Goal: Register for event/course

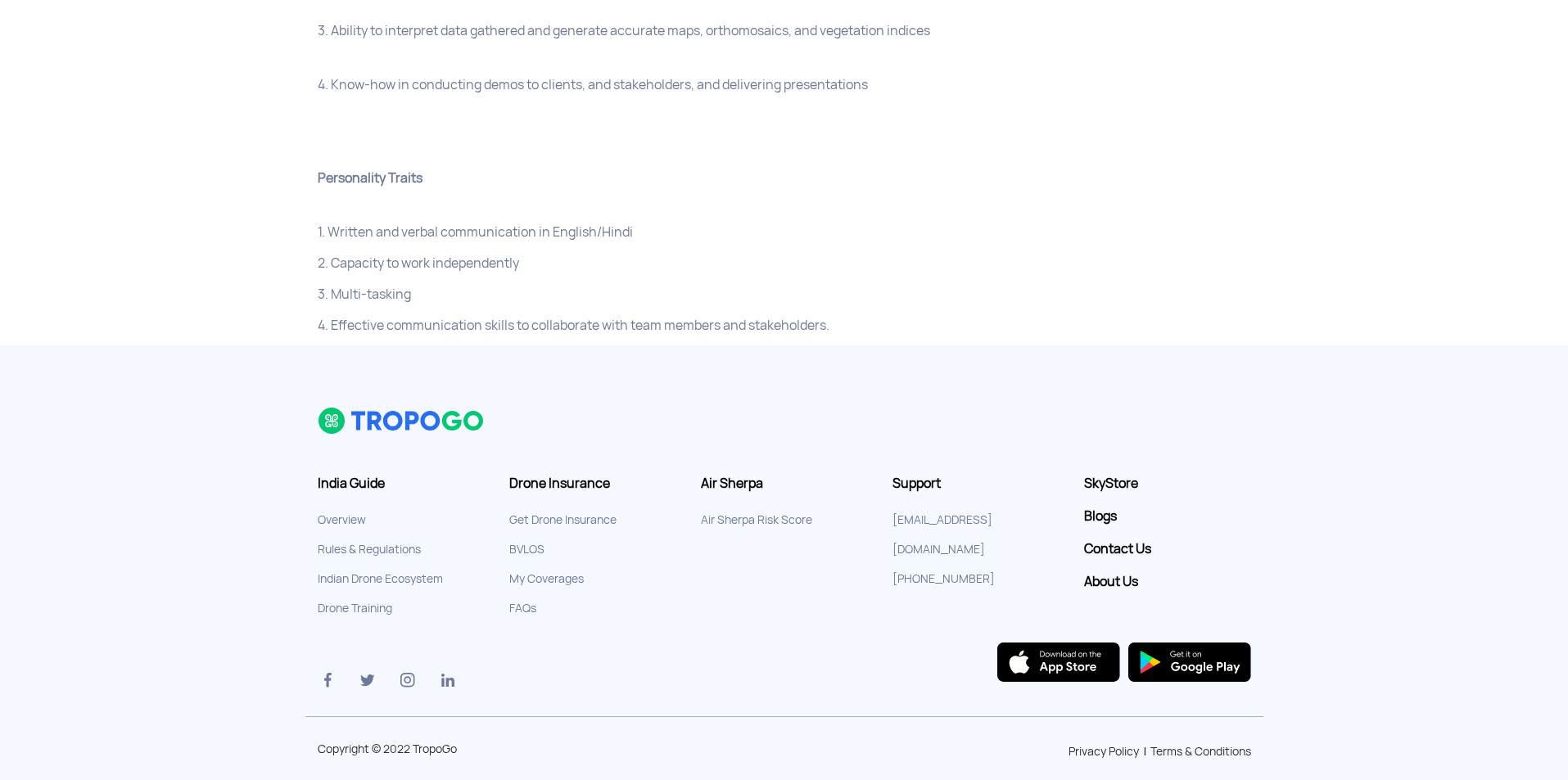
scroll to position [1037, 0]
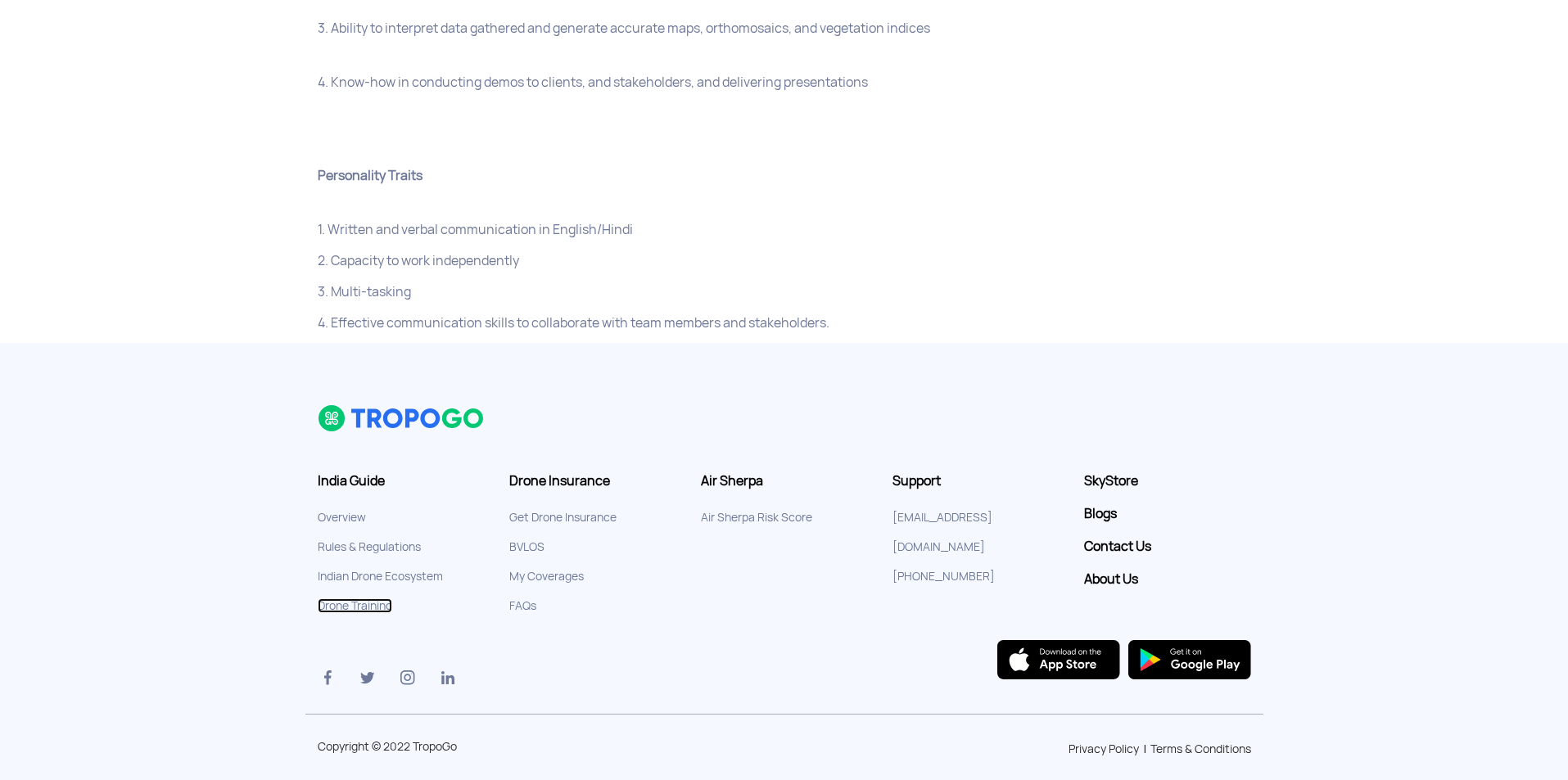
click at [361, 599] on link "Drone Training" at bounding box center [355, 606] width 74 height 15
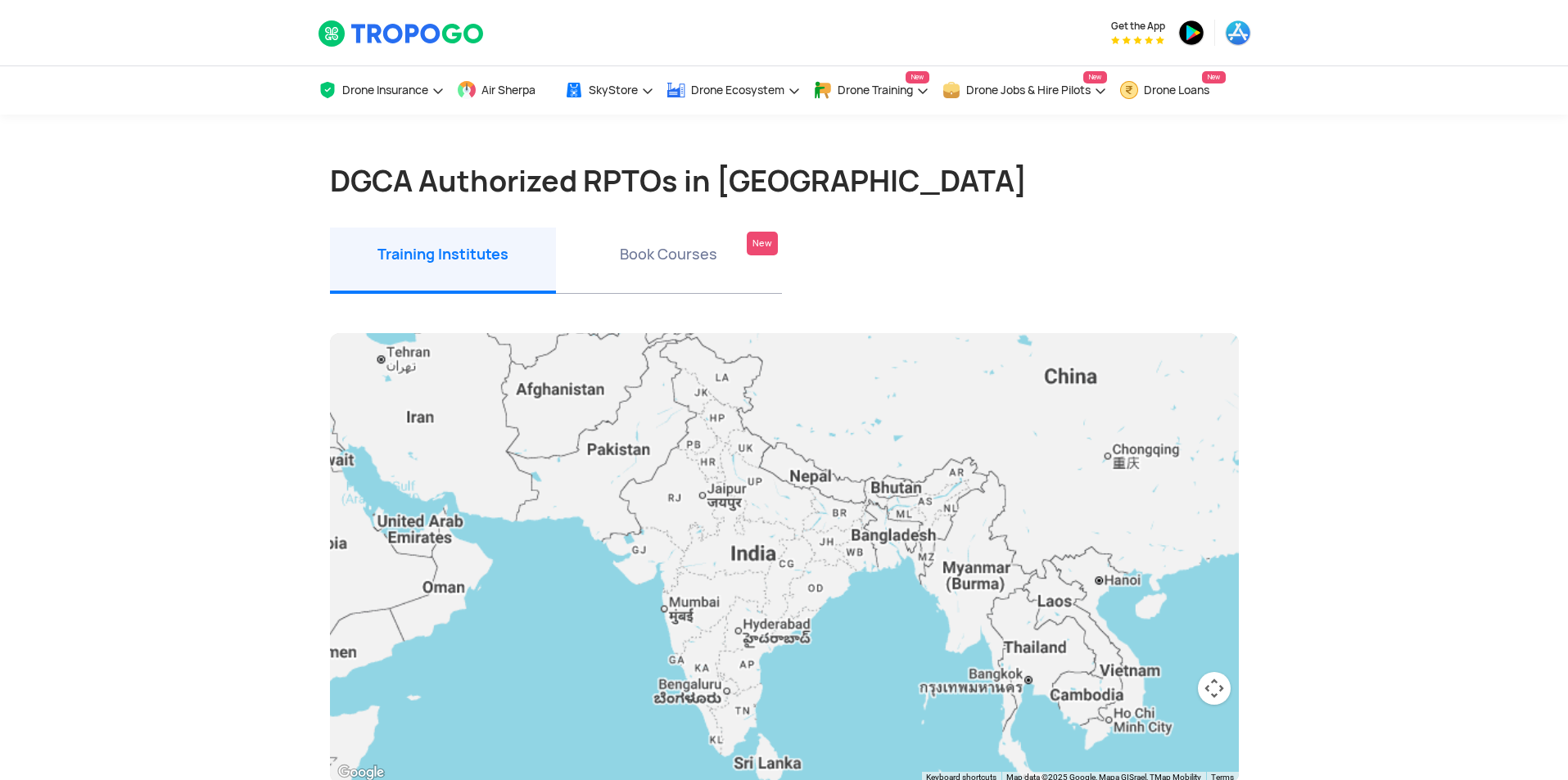
click at [683, 250] on li "Book Courses New" at bounding box center [669, 261] width 226 height 67
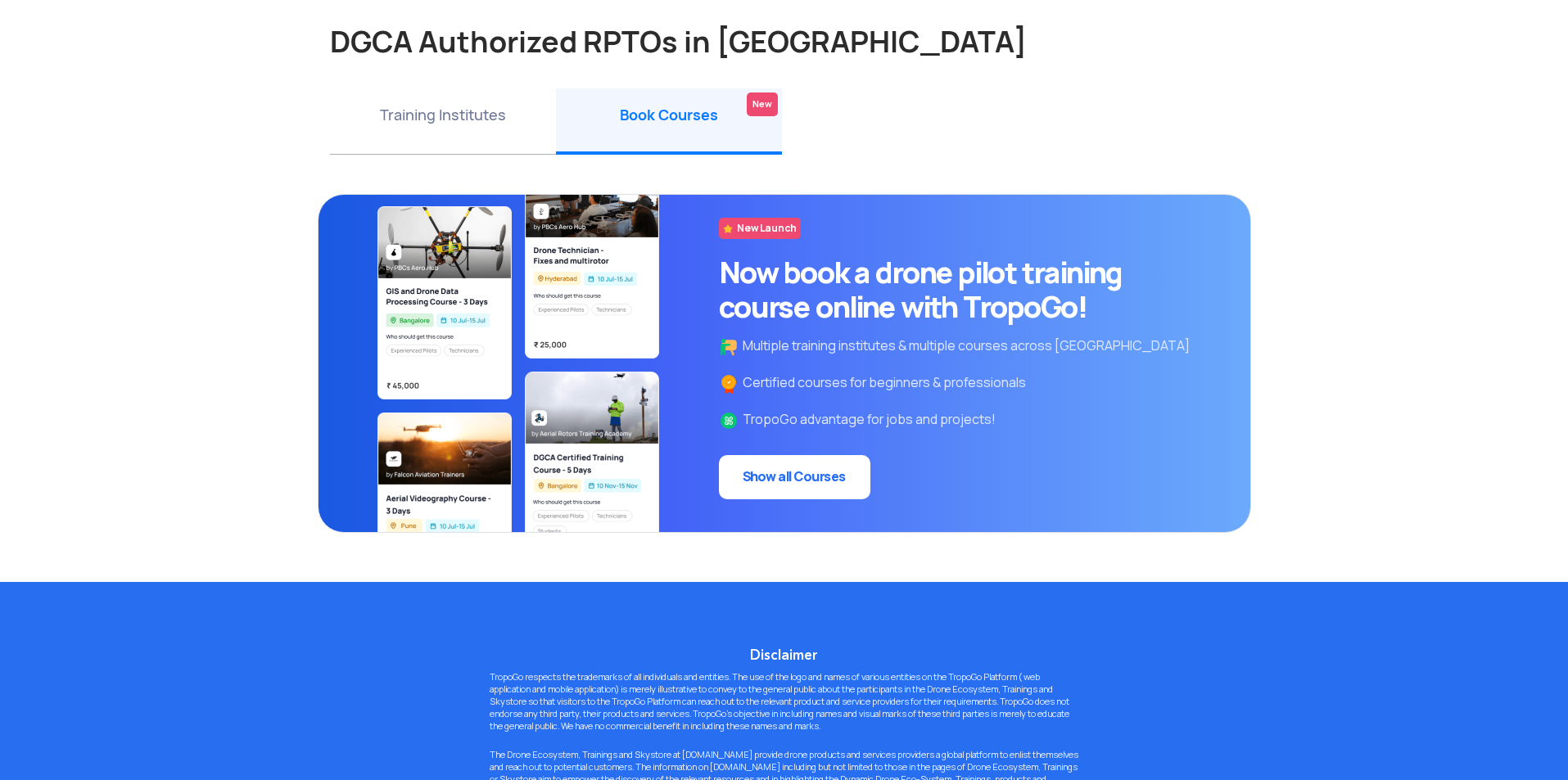
scroll to position [164, 0]
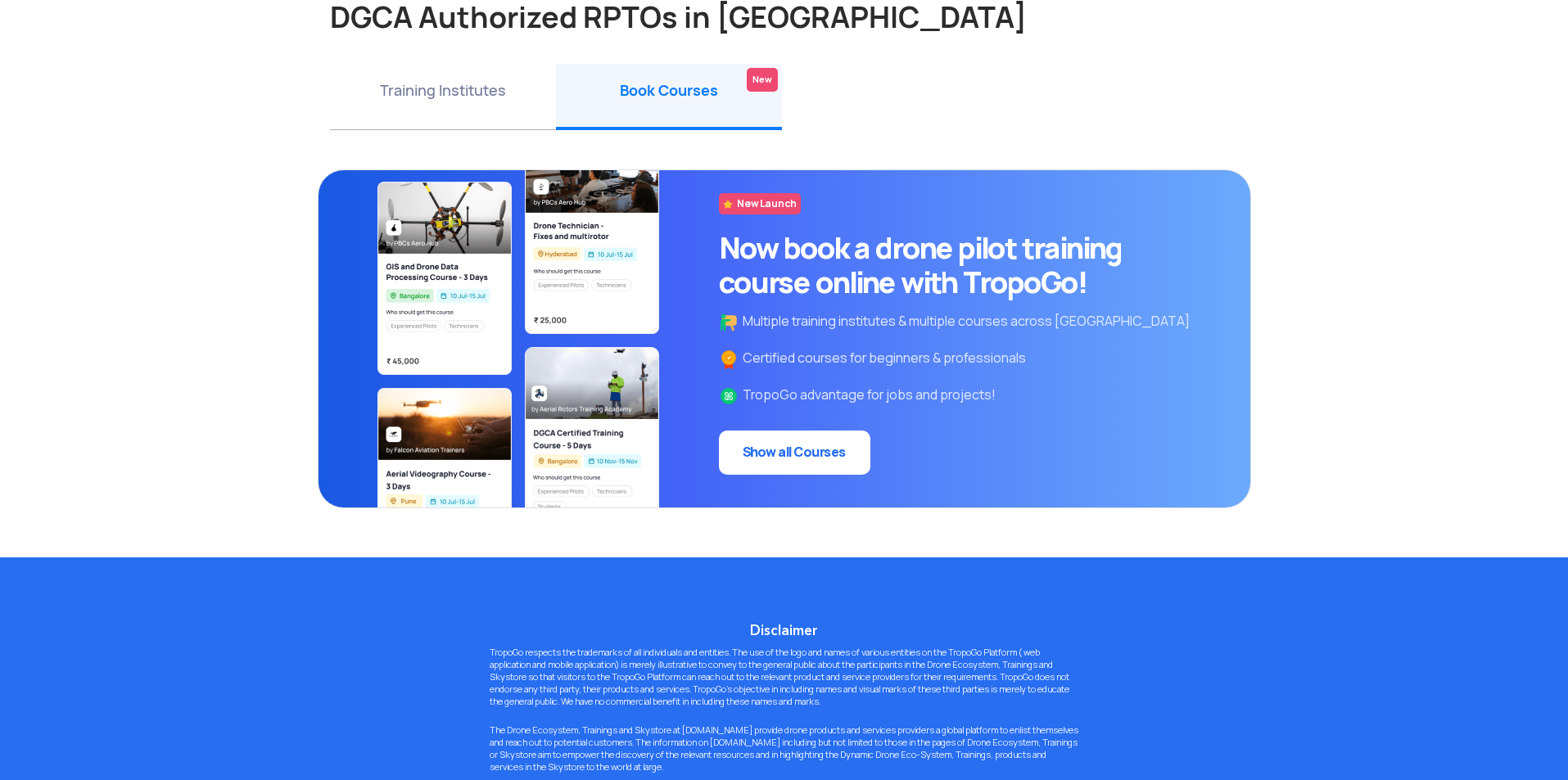
click at [587, 480] on img at bounding box center [517, 338] width 373 height 337
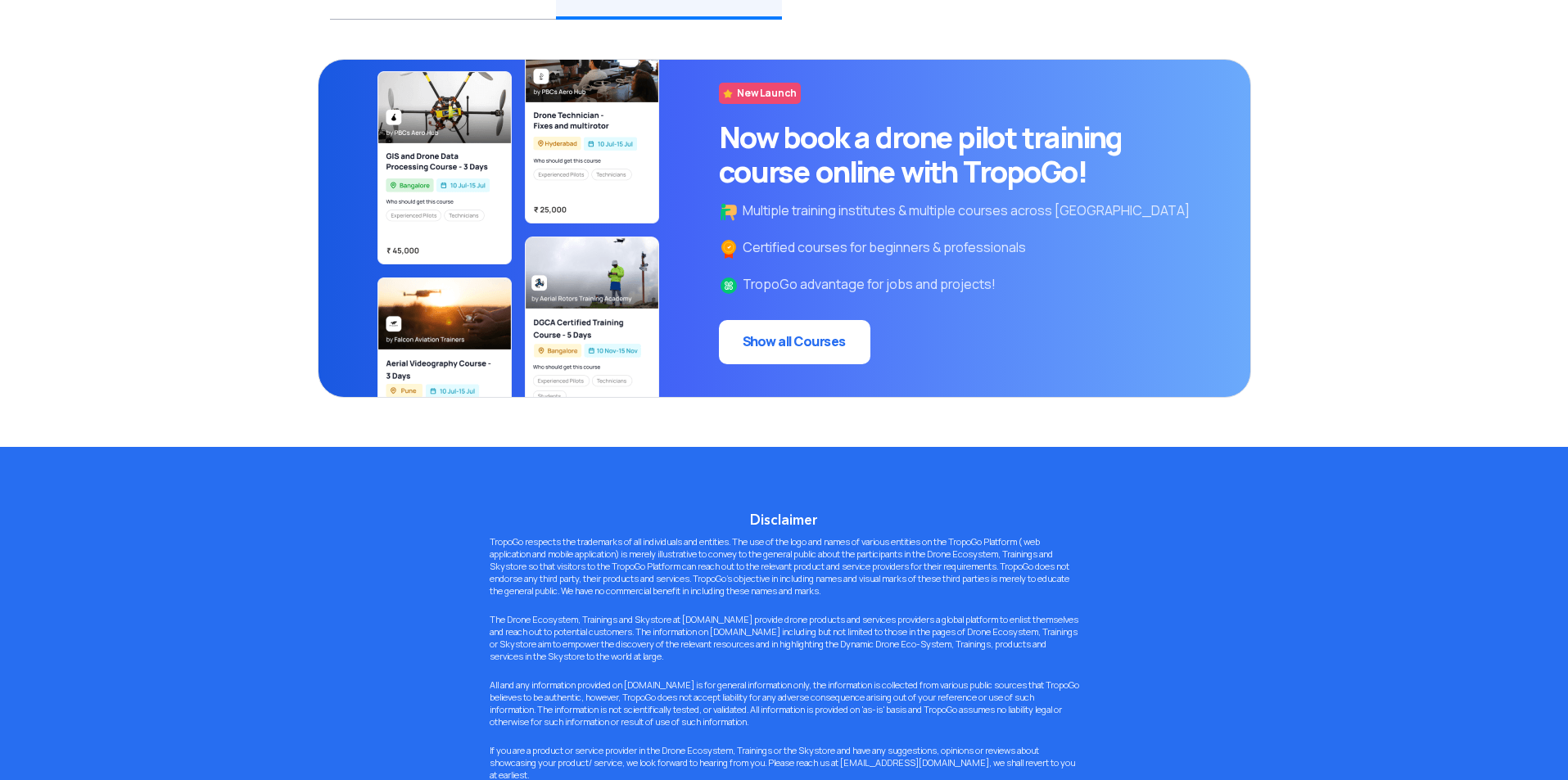
scroll to position [245, 0]
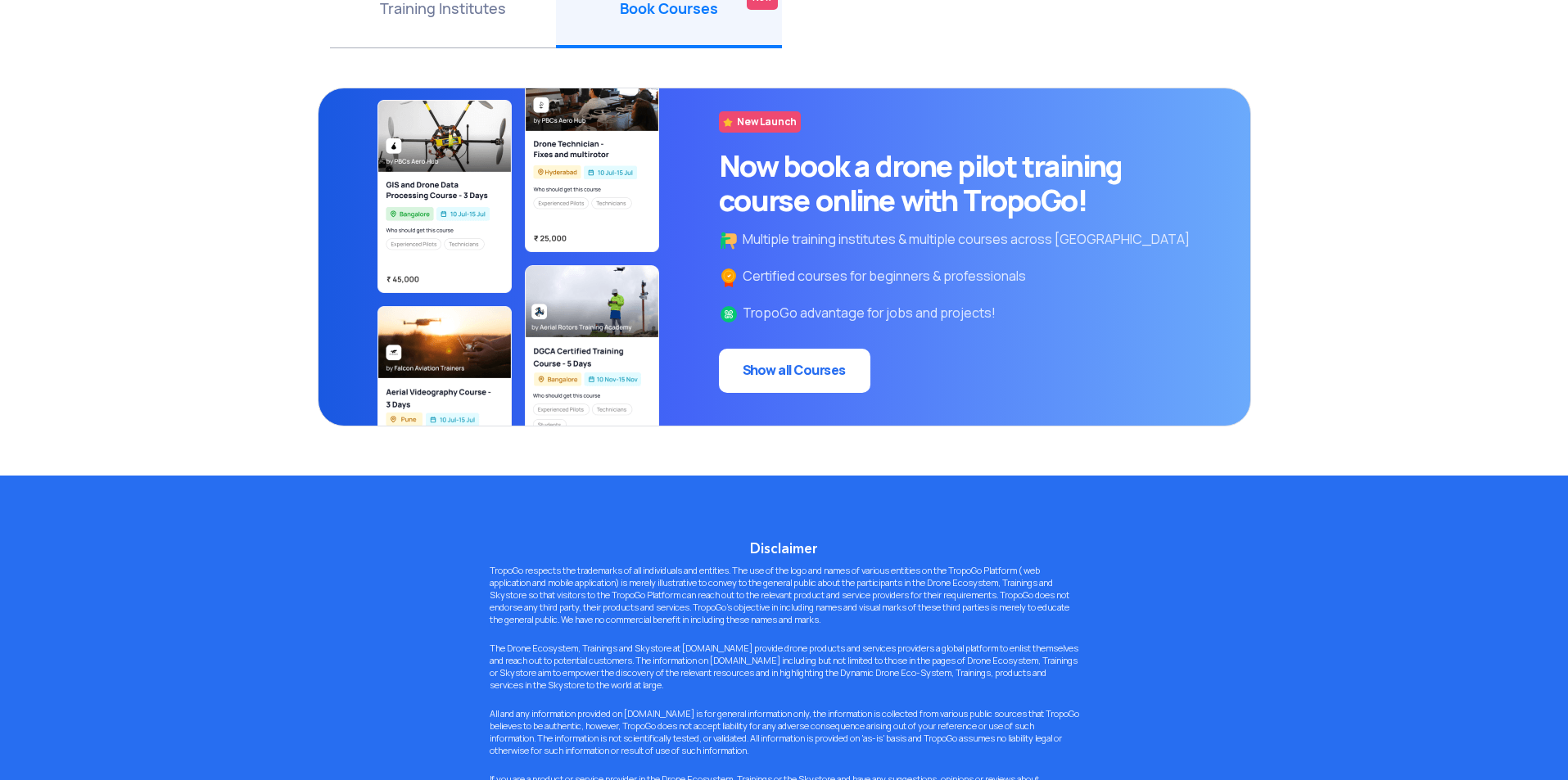
click at [584, 323] on img at bounding box center [517, 257] width 373 height 337
